Goal: Task Accomplishment & Management: Manage account settings

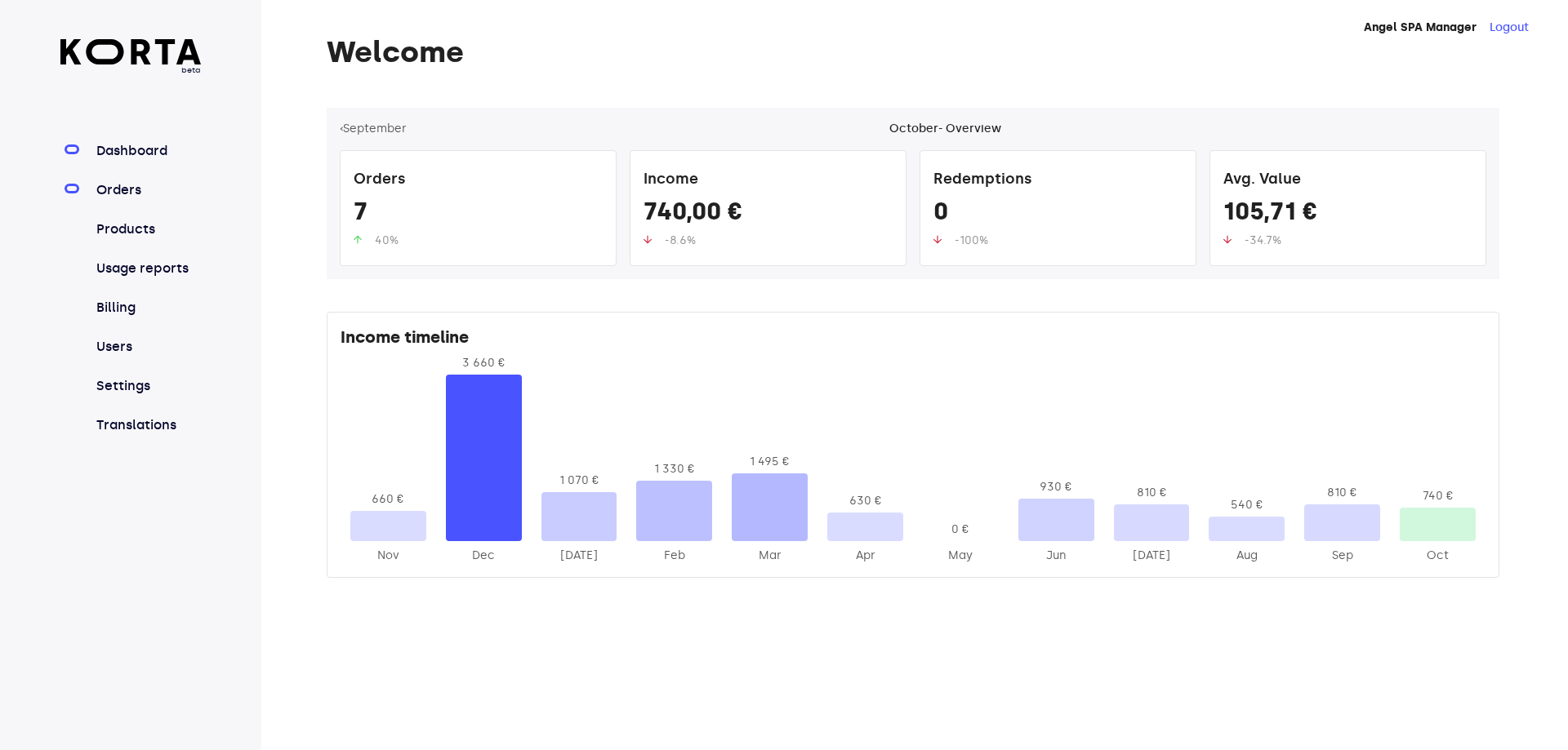
click at [162, 193] on link "Orders" at bounding box center [147, 190] width 108 height 20
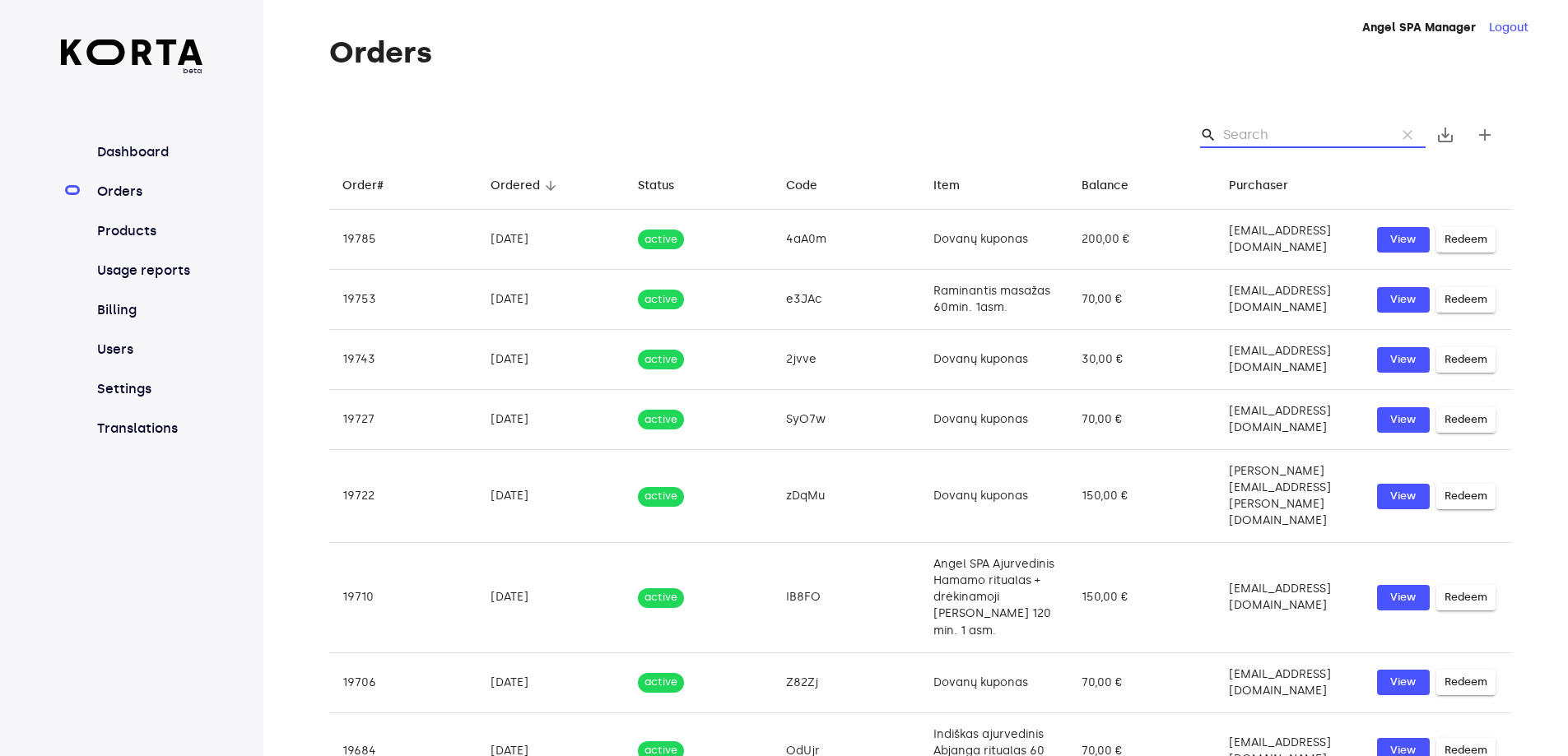
paste input "3pyxm"
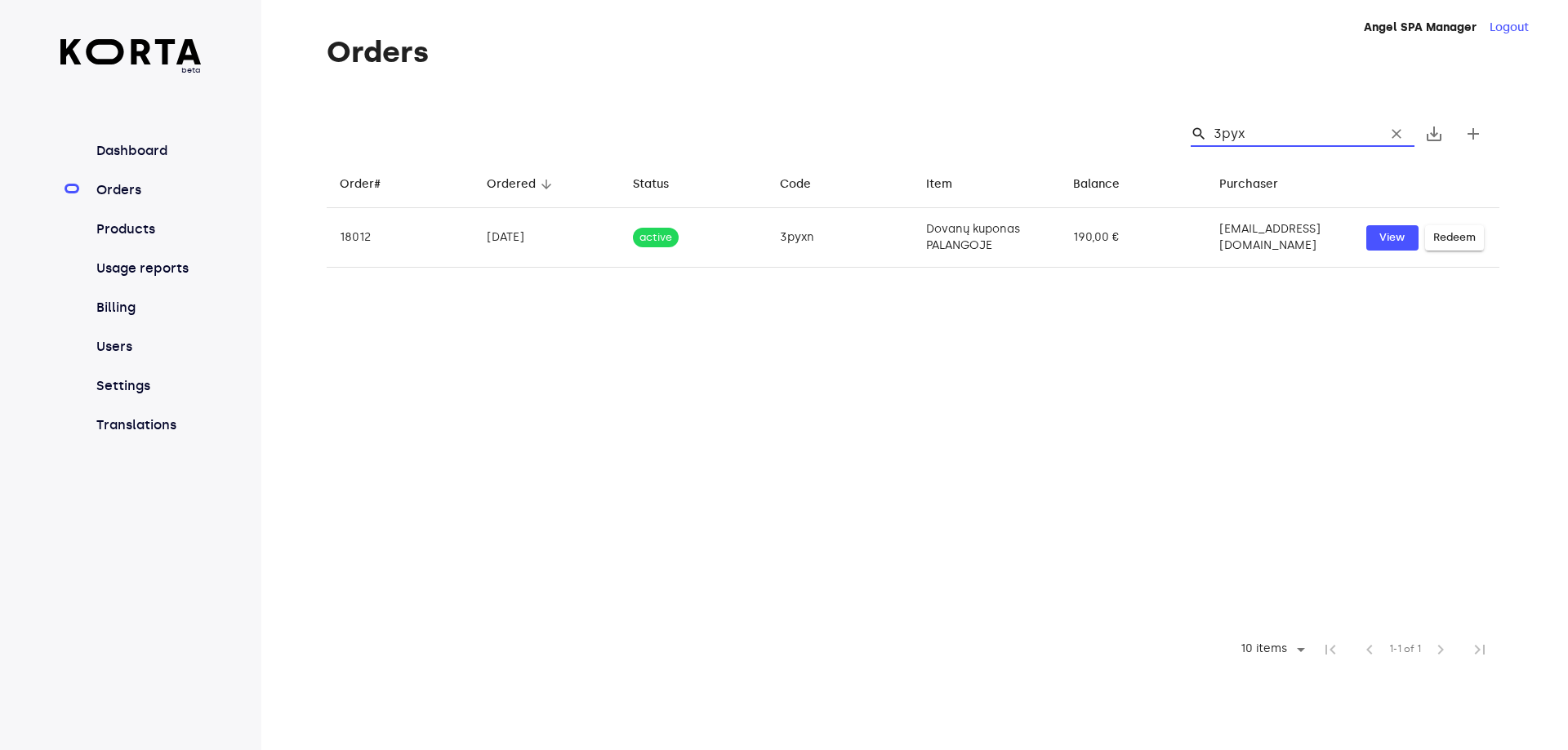
type input "3pyx"
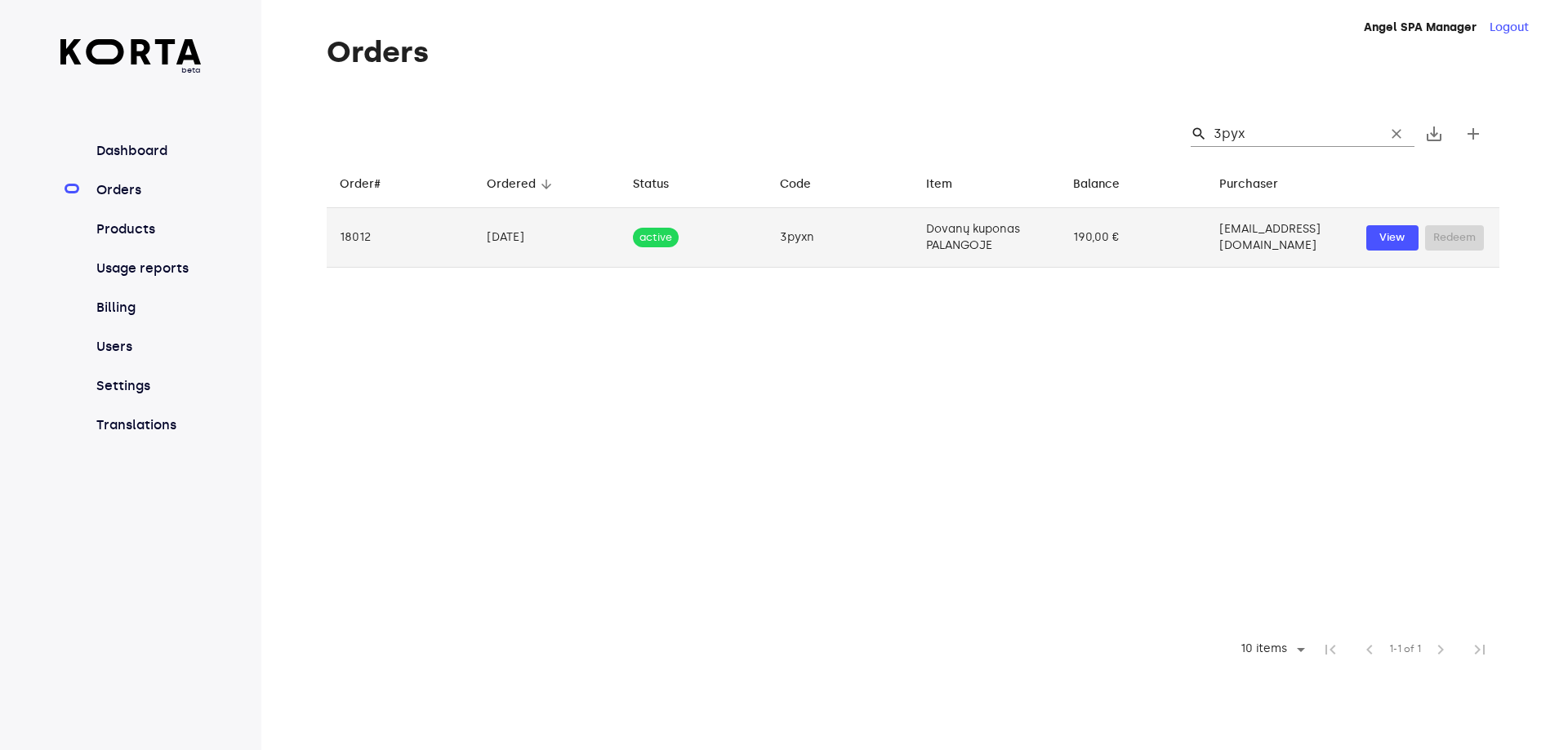
click at [1206, 216] on td "[EMAIL_ADDRESS][DOMAIN_NAME]" at bounding box center [1279, 238] width 147 height 60
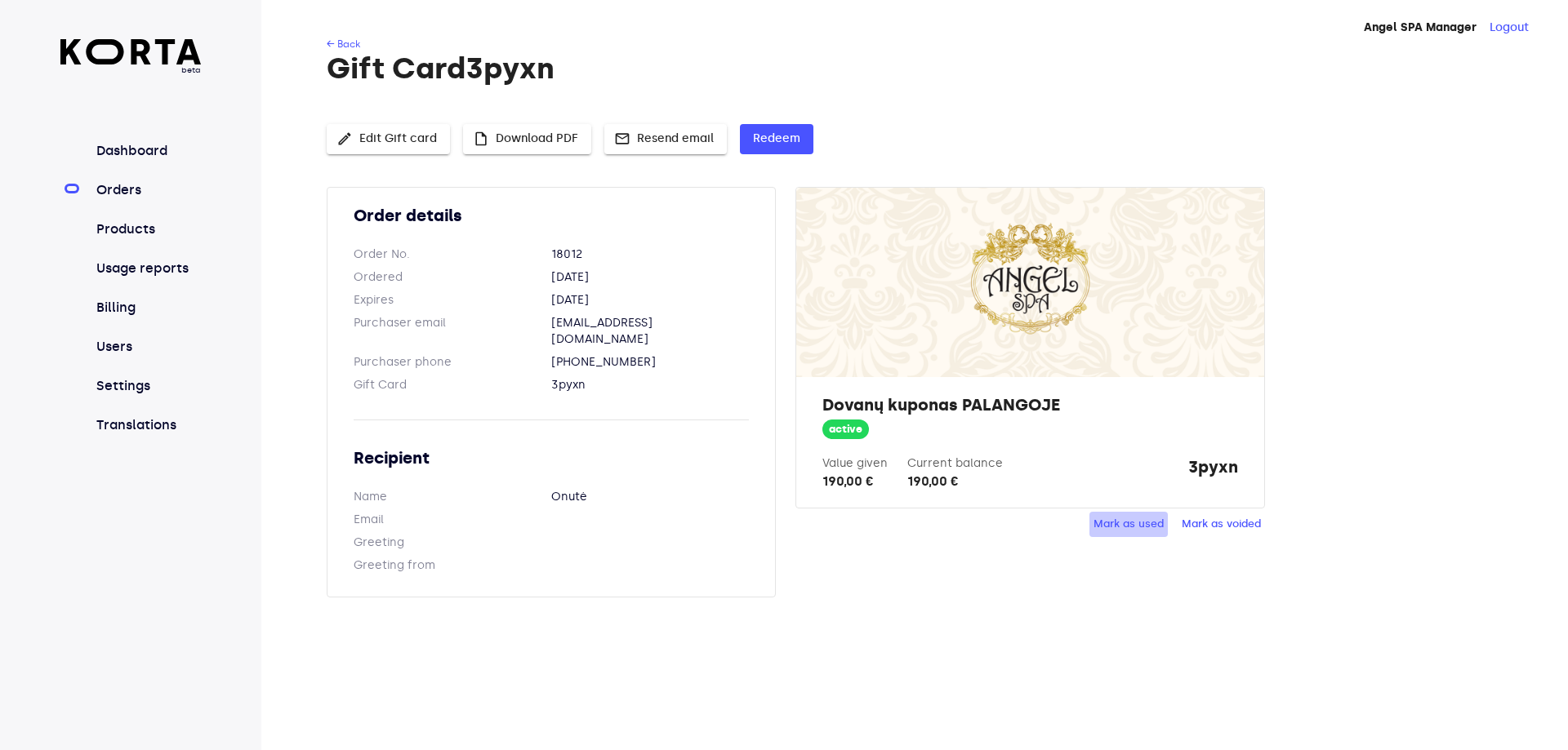
click at [1124, 518] on span "Mark as used" at bounding box center [1128, 524] width 70 height 19
